Goal: Transaction & Acquisition: Book appointment/travel/reservation

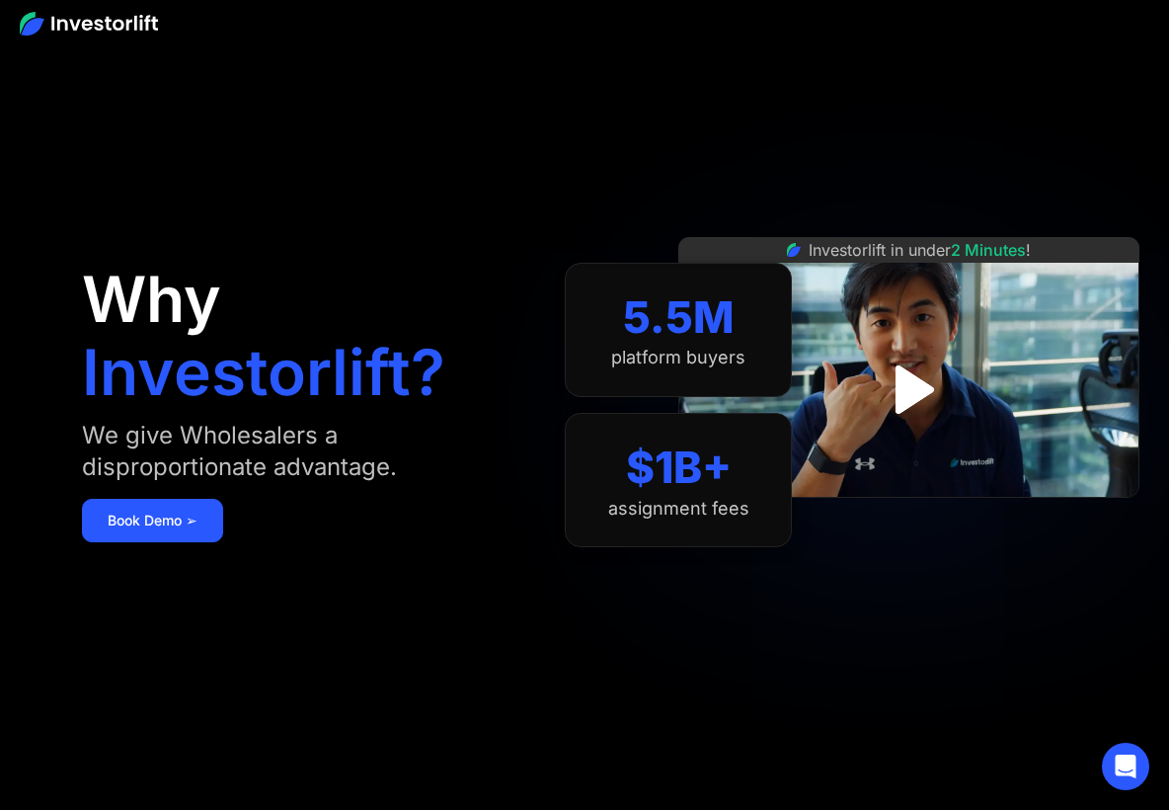
click at [934, 390] on img "open lightbox" at bounding box center [909, 390] width 88 height 88
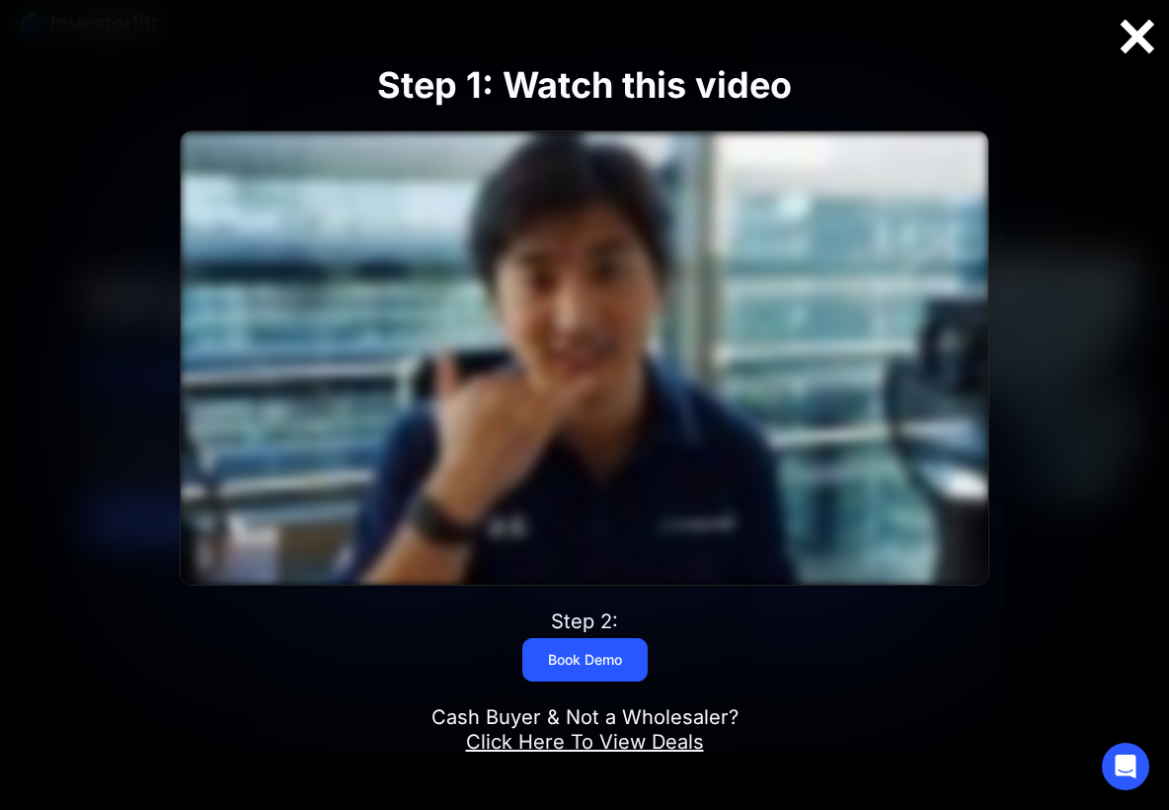
click at [1133, 37] on div at bounding box center [1137, 36] width 63 height 41
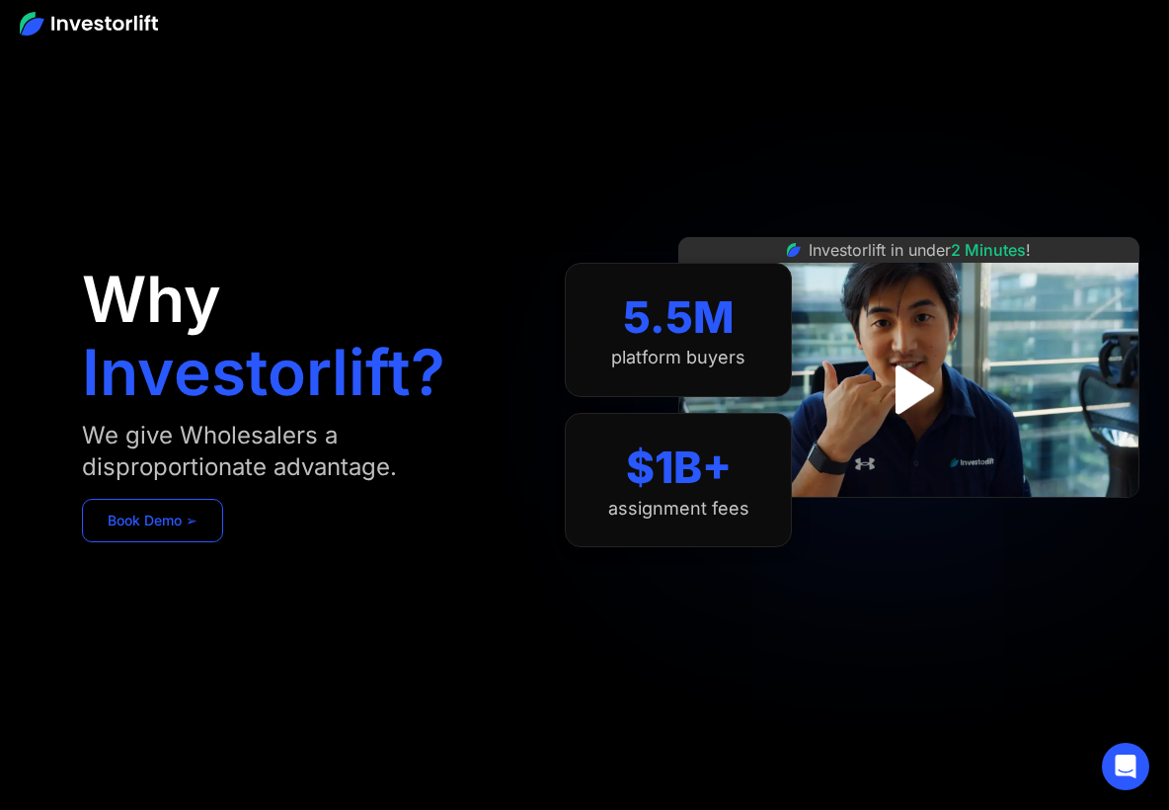
click at [186, 516] on link "Book Demo ➢" at bounding box center [152, 520] width 141 height 43
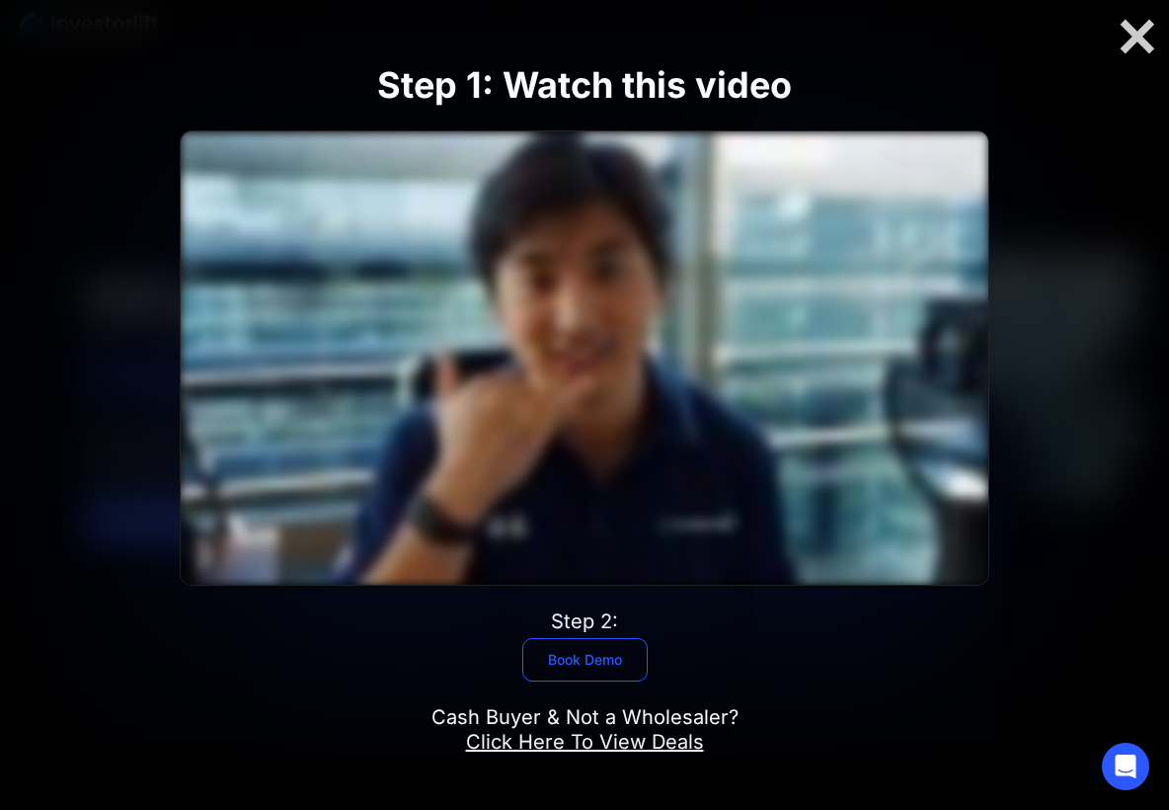
click at [602, 656] on link "Book Demo" at bounding box center [584, 659] width 125 height 43
click at [574, 747] on link "Click Here To View Deals" at bounding box center [585, 742] width 238 height 24
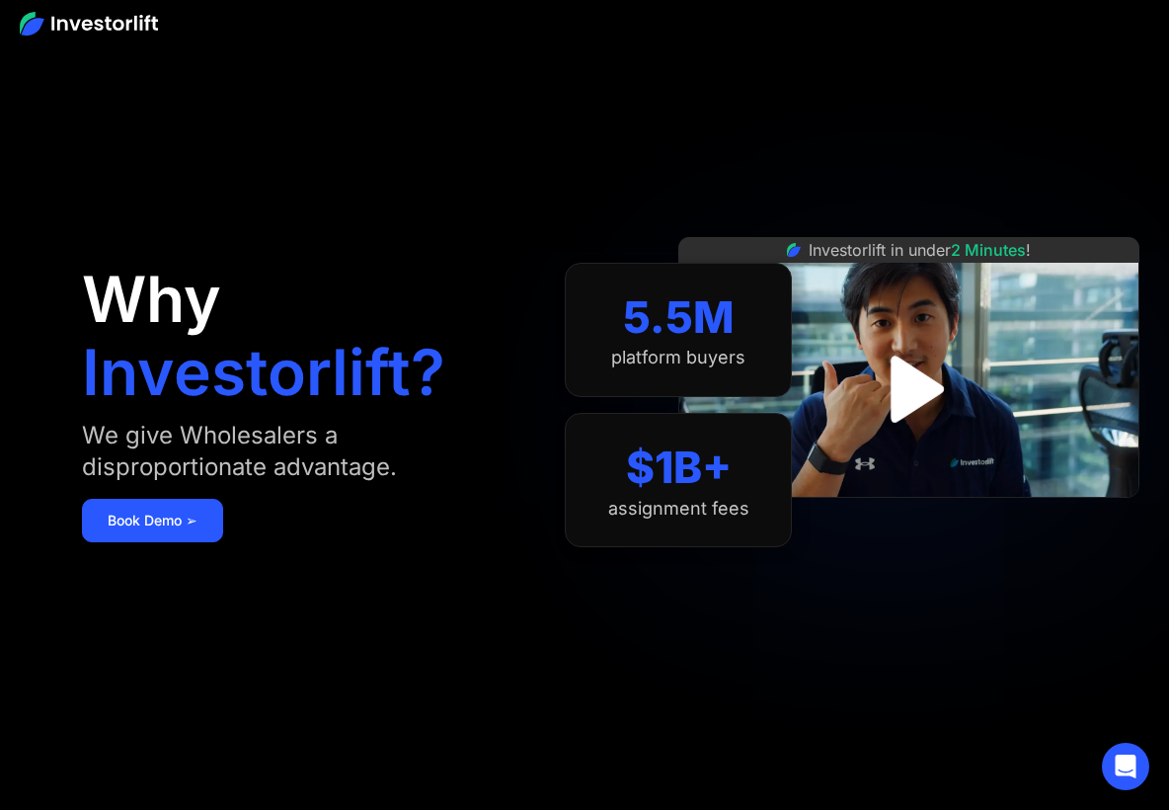
click at [918, 397] on img "open lightbox" at bounding box center [908, 389] width 120 height 120
